Goal: Use online tool/utility: Utilize a website feature to perform a specific function

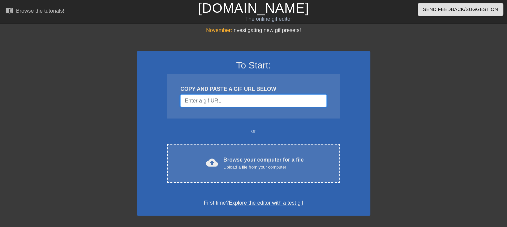
click at [217, 98] on input "Username" at bounding box center [253, 100] width 146 height 13
paste input "[URL][DOMAIN_NAME][MEDICAL_DATA]"
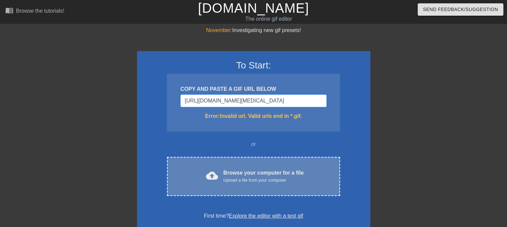
type input "https://tenor.com/view/obito-tobi-mask-broken-kakashi-gif-18301340997018732105"
click at [256, 171] on div "Browse your computer for a file Upload a file from your computer" at bounding box center [263, 176] width 80 height 15
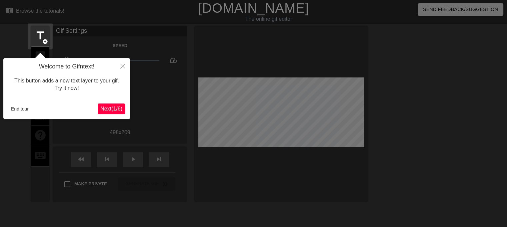
scroll to position [16, 0]
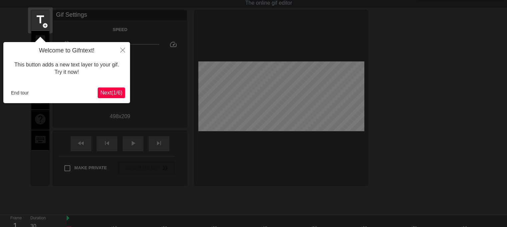
click at [104, 94] on span "Next ( 1 / 6 )" at bounding box center [111, 93] width 22 height 6
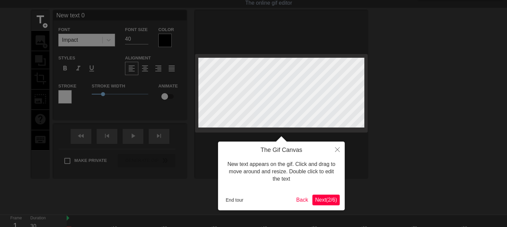
scroll to position [0, 0]
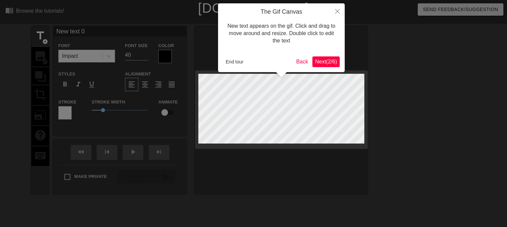
click at [318, 61] on span "Next ( 2 / 6 )" at bounding box center [326, 62] width 22 height 6
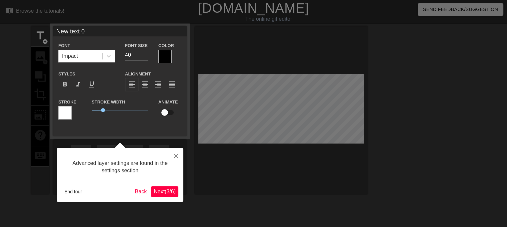
scroll to position [16, 0]
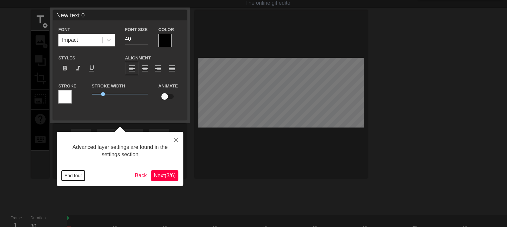
click at [71, 177] on button "End tour" at bounding box center [73, 175] width 23 height 10
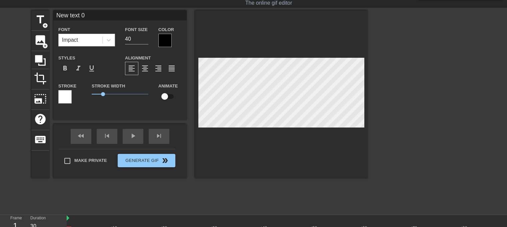
click at [84, 40] on div "Impact" at bounding box center [81, 40] width 44 height 12
type input "p"
type textarea "p"
type input "pe"
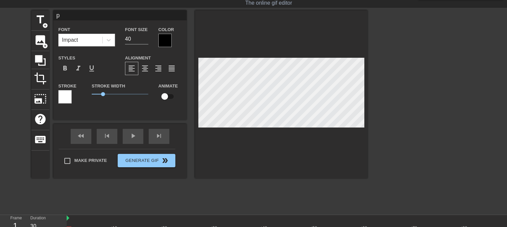
type textarea "pe"
type input "pee"
type textarea "pee"
type input "peel"
type textarea "peel"
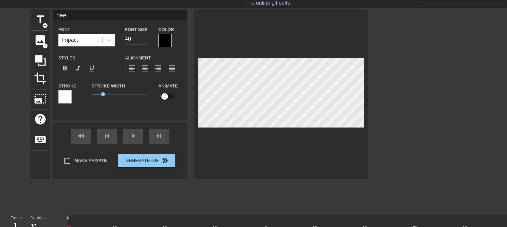
type input "peele"
type textarea "peele"
type input "peeler"
type textarea "peeler"
type input "peeler"
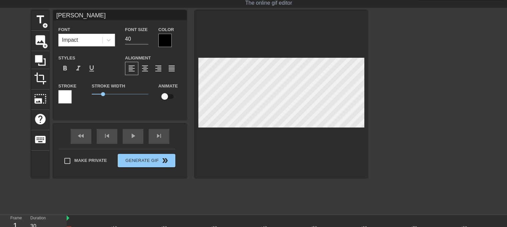
type textarea "peeler"
type input "peeler b"
type textarea "peeler b"
type input "peeler be"
type textarea "peeler be"
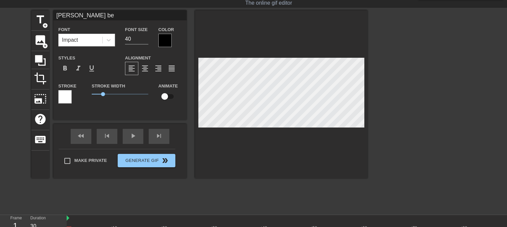
type input "peeler bei"
type textarea "peeler bein"
type input "peeler being"
type textarea "peeler being"
type input "peeler being"
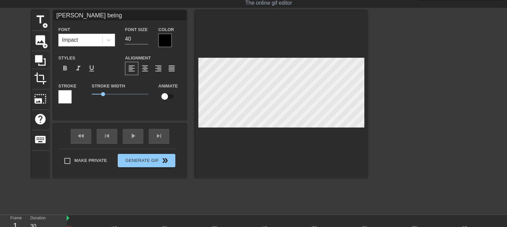
type textarea "peeler being"
type input "peeler being o"
type textarea "peeler being o"
type input "peeler being ou"
type textarea "peeler being ou"
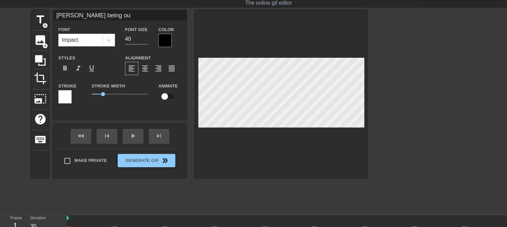
type input "peeler being out"
type textarea "peeler being out"
type input "peeler being oute"
type textarea "peeler being outed"
type input "peeler being outed"
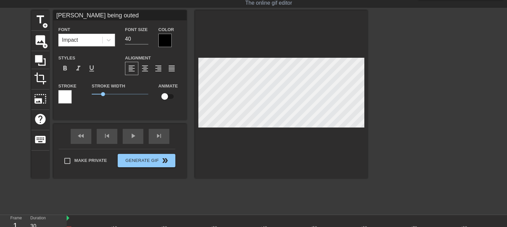
type textarea "peeler being outed"
type input "peeler being outed a"
type textarea "peeler being outed a"
type input "peeler being outed as"
type textarea "peeler being outed as"
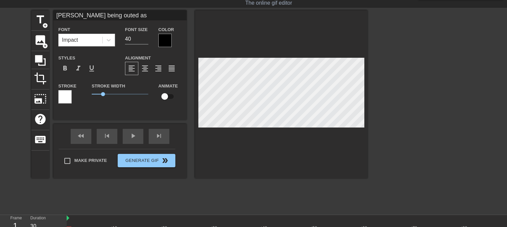
type input "peeler being outed as"
type textarea "peeler being outed as"
type input "peeler being outed as"
type textarea "peeler being outed as"
type input "peeler being outed as n"
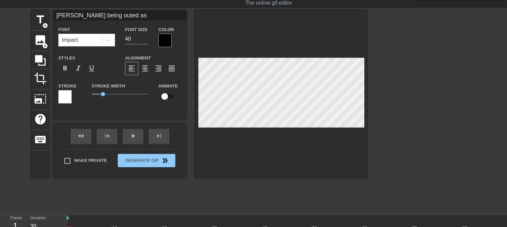
type textarea "peeler being outed as n"
type input "peeler being outed as na"
type textarea "peeler being outed as na"
type input "peeler being outed as nar"
type textarea "peeler being outed as nar"
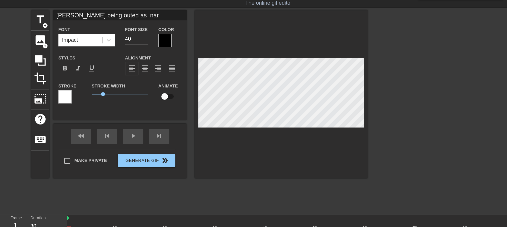
type input "peeler being outed as naru"
type textarea "peeler being outed as naru"
type input "peeler being outed as narut"
type textarea "peeler being outed as narut"
type input "peeler being outed as naruto"
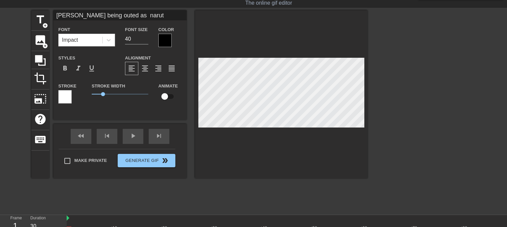
type textarea "peeler being outed as naruto"
type input "peeler being outed as naruto"
type textarea "peeler being outed as naruto"
type input "peeler being outed as naruto a"
type textarea "peeler being outed as naruto a"
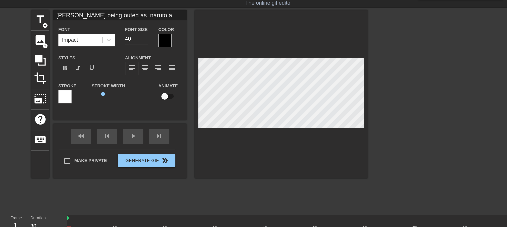
scroll to position [1, 5]
type input "peeler being outed as naruto am"
type textarea "peeler being outed as naruto am"
type input "peeler being outed as naruto ami"
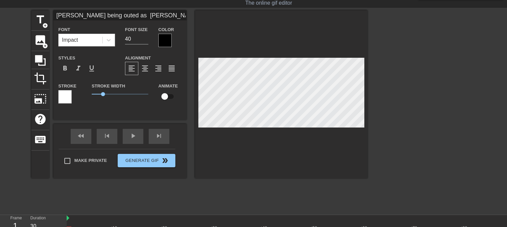
type textarea "peeler being outed as naruto ami"
type input "peeler being outed as naruto am"
type textarea "peeler being outed as naruto am"
type input "peeler being outed as naruto a"
type textarea "peeler being outed as naruto a"
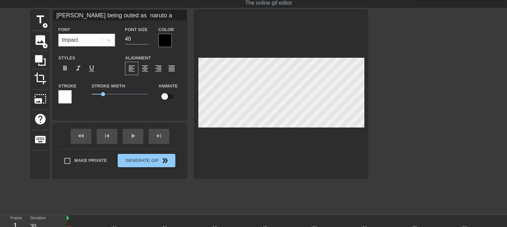
type input "peeler being outed as naruto ak"
type textarea "peeler being outed as naruto ak"
type input "peeler being outed as naruto aka"
type textarea "peeler being outed as naruto aka"
type input "peeler being outed as naruto ak"
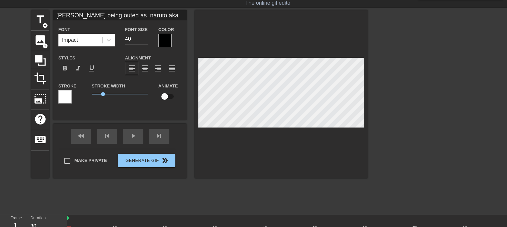
type textarea "peeler being outed as naruto ak"
type input "peeler being outed as naruto a"
type textarea "peeler being outed as naruto a"
type input "peeler being outed as naruto am"
type textarea "peeler being outed as naruto am"
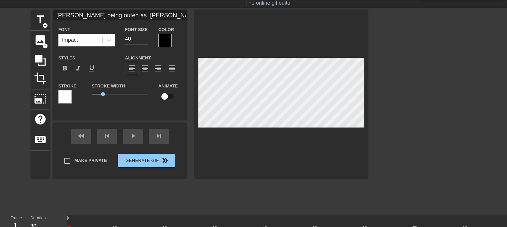
type input "peeler being outed as naruto ama"
type textarea "peeler being outed as naruto ama"
type input "peeler being outed as naruto amak"
type textarea "peeler being outed as naruto amak"
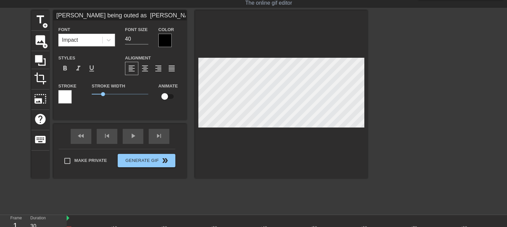
type input "peeler being outed as naruto amaka"
type textarea "peeler being outed as naruto amaka"
type input "peeler being outed as naruto amakaz"
type textarea "peeler being outed as naruto amakaz"
type input "peeler being outed as naruto amakazi"
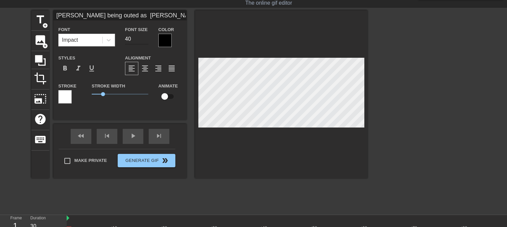
type textarea "peeler being outed as naruto amakazi"
click at [134, 36] on input "40" at bounding box center [136, 39] width 23 height 11
type input "4"
type input "2"
type input "1"
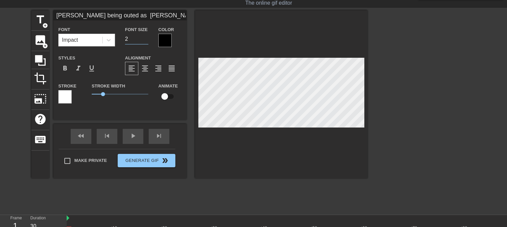
type input "29"
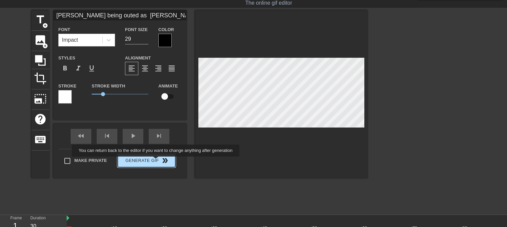
click at [156, 161] on button "Generate Gif double_arrow" at bounding box center [147, 160] width 58 height 13
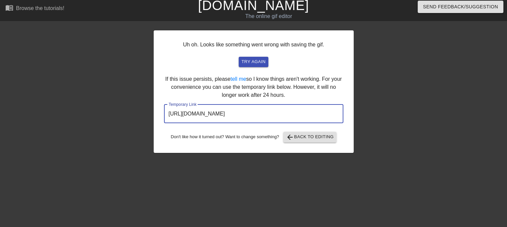
click at [260, 109] on input "https://www.gifntext.com/temp_generations/kGy2VTYk.gif" at bounding box center [253, 113] width 179 height 19
click at [287, 113] on input "https://www.gifntext.com/temp_generations/kGy2VTYk.gif" at bounding box center [253, 113] width 179 height 19
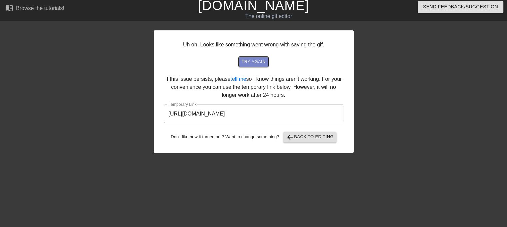
click at [256, 65] on span "try again" at bounding box center [253, 62] width 24 height 8
click at [260, 62] on span "try again" at bounding box center [253, 62] width 24 height 8
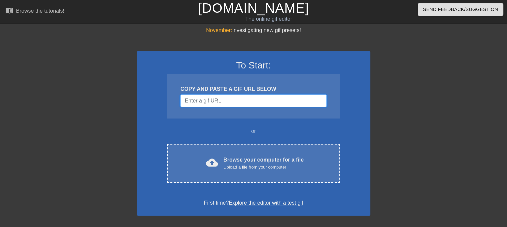
click at [265, 99] on input "Username" at bounding box center [253, 100] width 146 height 13
paste input "https://tenor.com/view/externaltvman-external-spiritual-pressure-vv-bleach-gif-…"
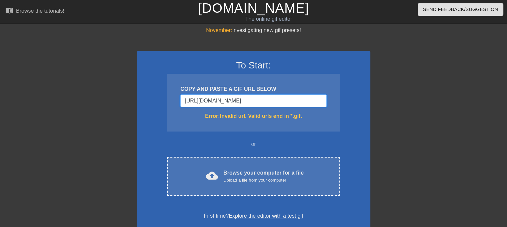
scroll to position [0, 108]
type input "https://tenor.com/view/externaltvman-external-spiritual-pressure-vv-bleach-gif-…"
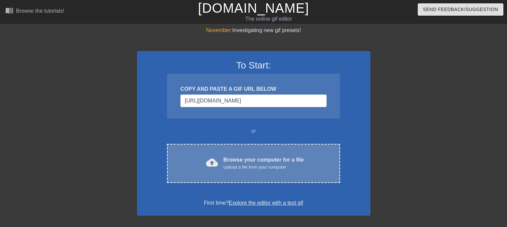
click at [254, 164] on div "Upload a file from your computer" at bounding box center [263, 167] width 80 height 7
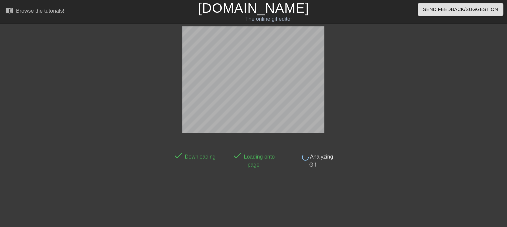
scroll to position [16, 0]
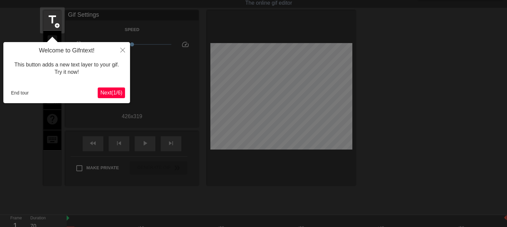
click at [111, 90] on span "Next ( 1 / 6 )" at bounding box center [111, 93] width 22 height 6
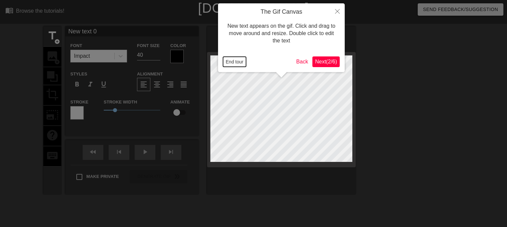
click at [240, 64] on button "End tour" at bounding box center [234, 62] width 23 height 10
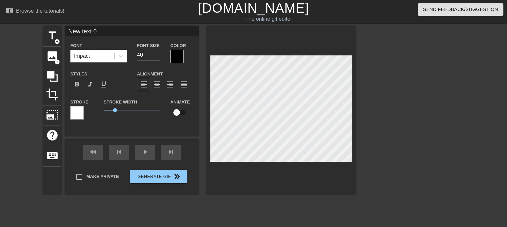
scroll to position [1, 1]
